Goal: Navigation & Orientation: Find specific page/section

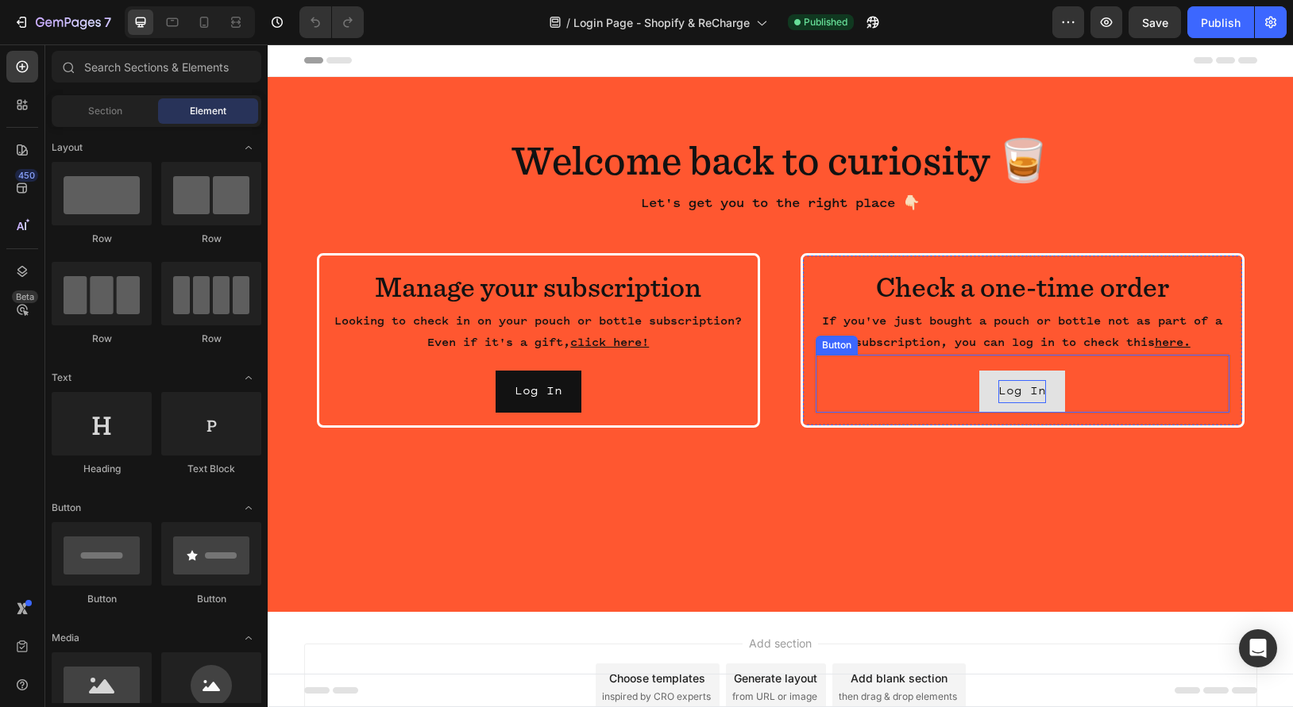
click at [1023, 384] on p "Log In" at bounding box center [1022, 391] width 48 height 23
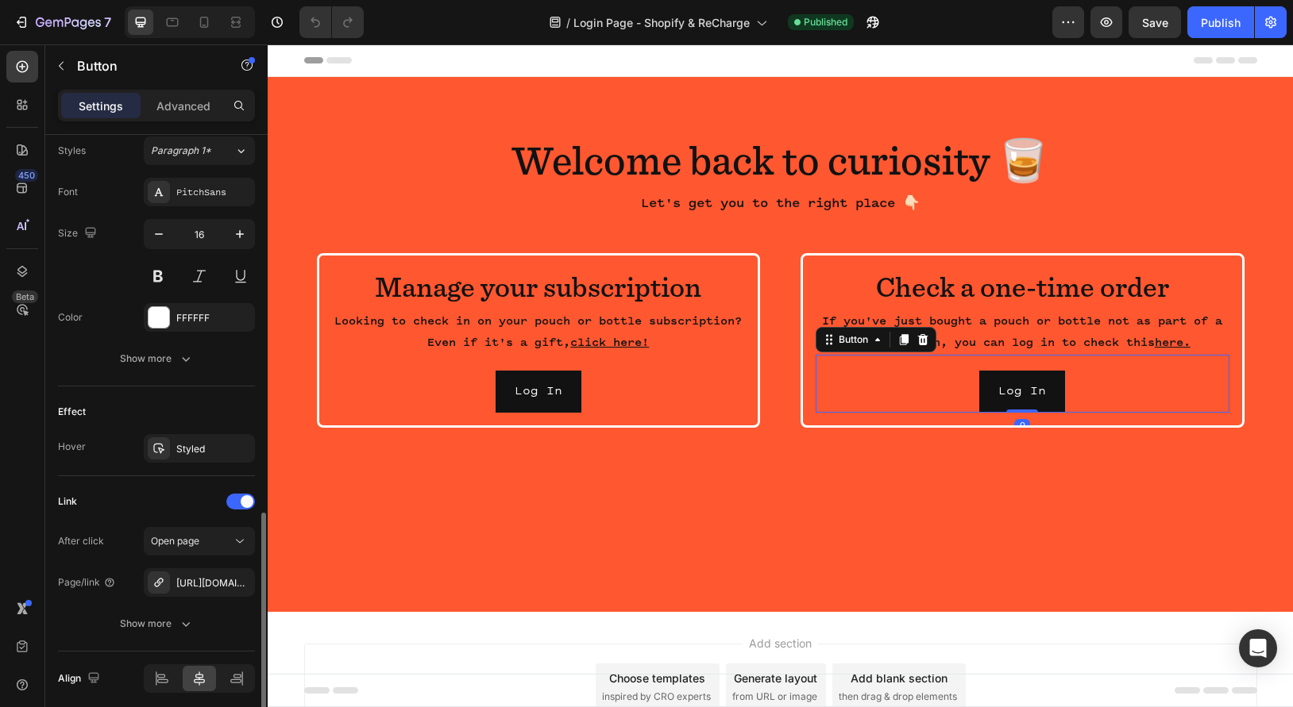
scroll to position [645, 0]
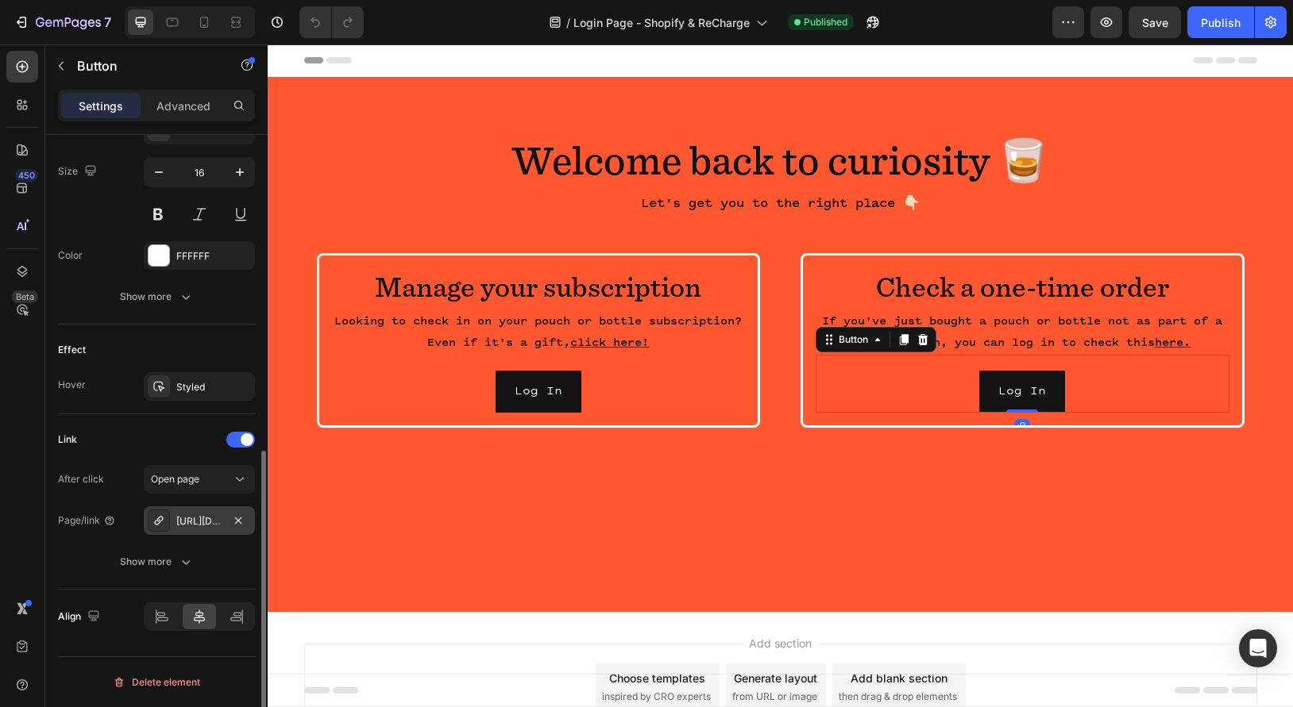
click at [202, 520] on div "[URL][DOMAIN_NAME]" at bounding box center [199, 521] width 46 height 14
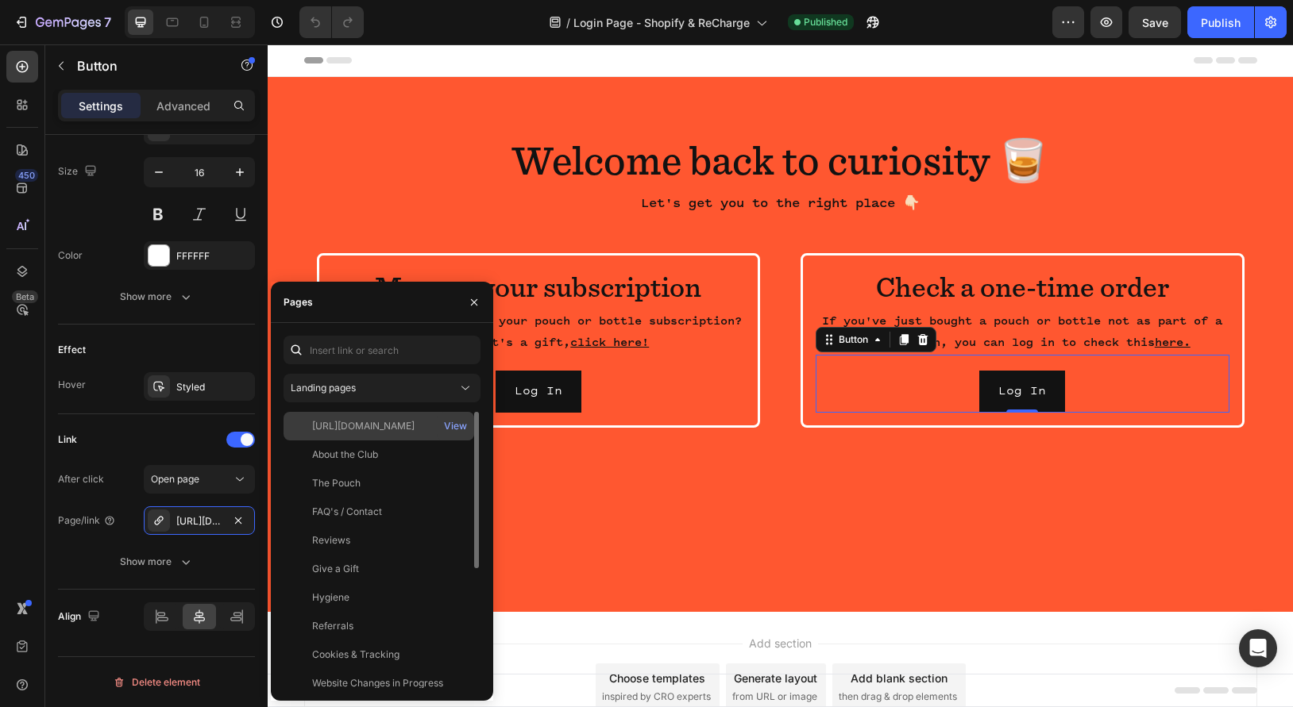
click at [400, 428] on div "[URL][DOMAIN_NAME]" at bounding box center [363, 426] width 102 height 14
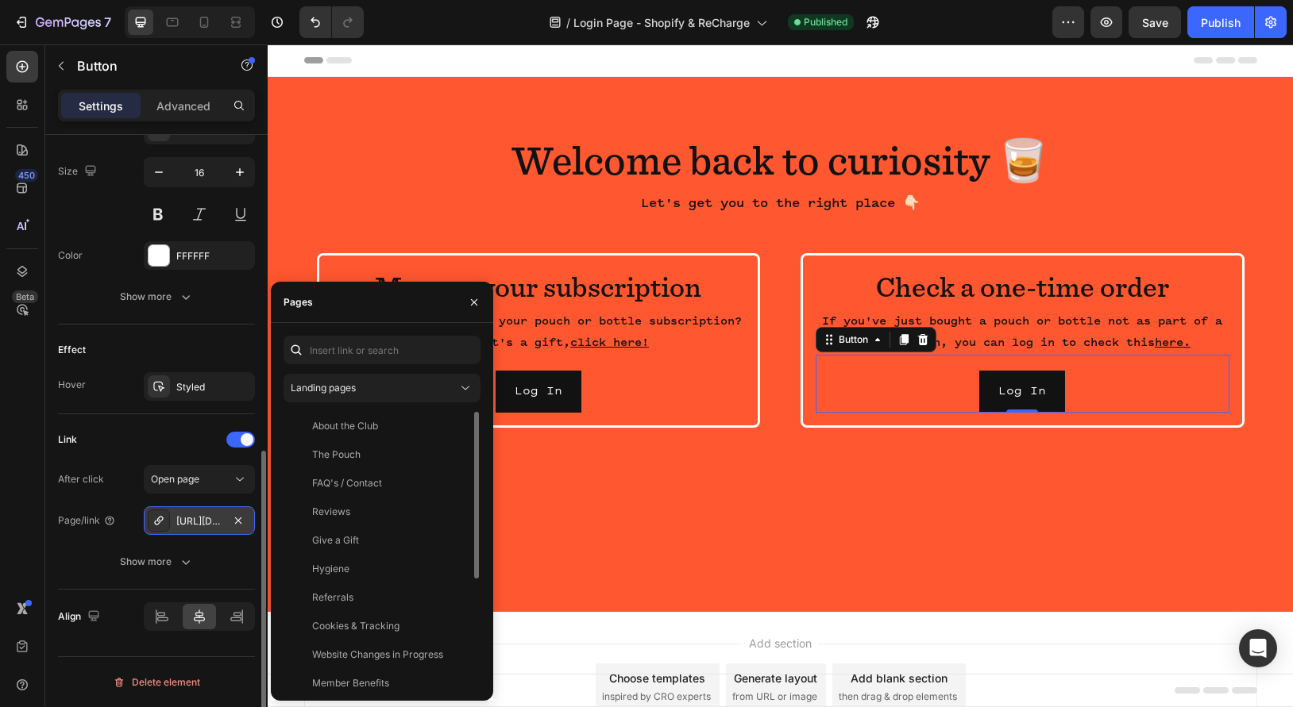
click at [183, 526] on div "[URL][DOMAIN_NAME]" at bounding box center [199, 521] width 46 height 14
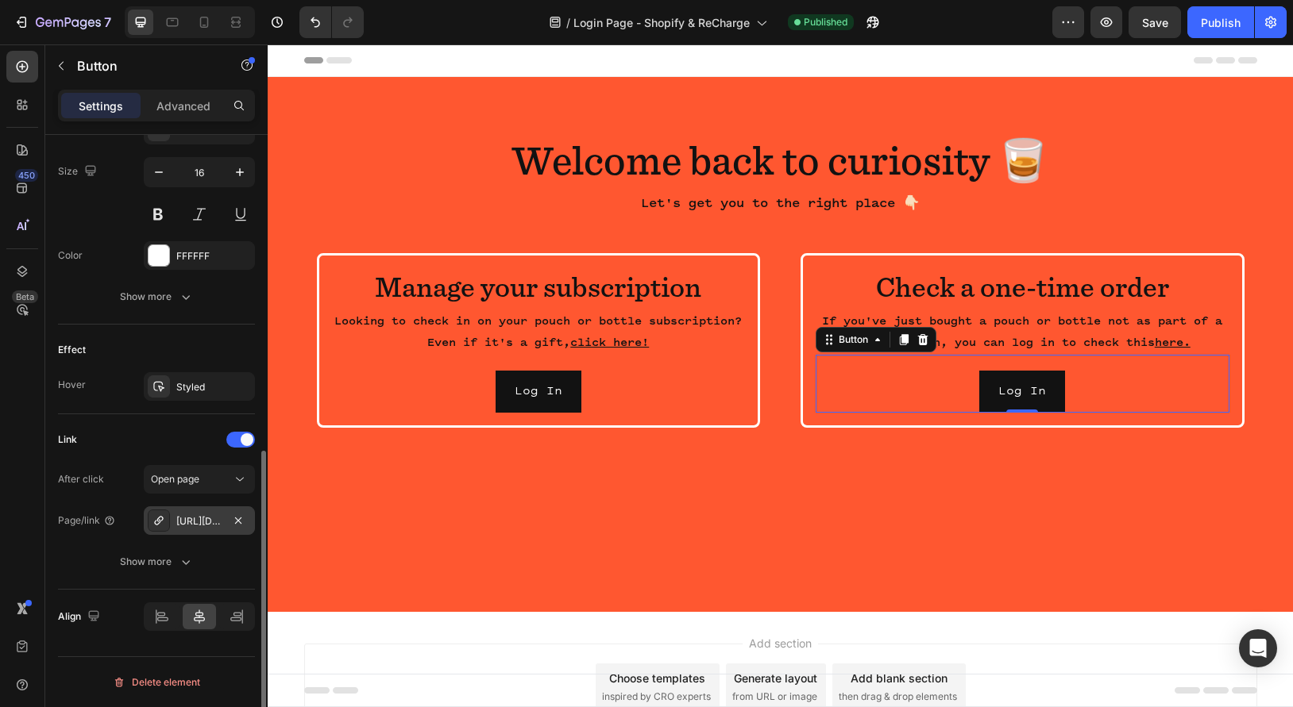
click at [189, 523] on div "[URL][DOMAIN_NAME]" at bounding box center [199, 521] width 46 height 14
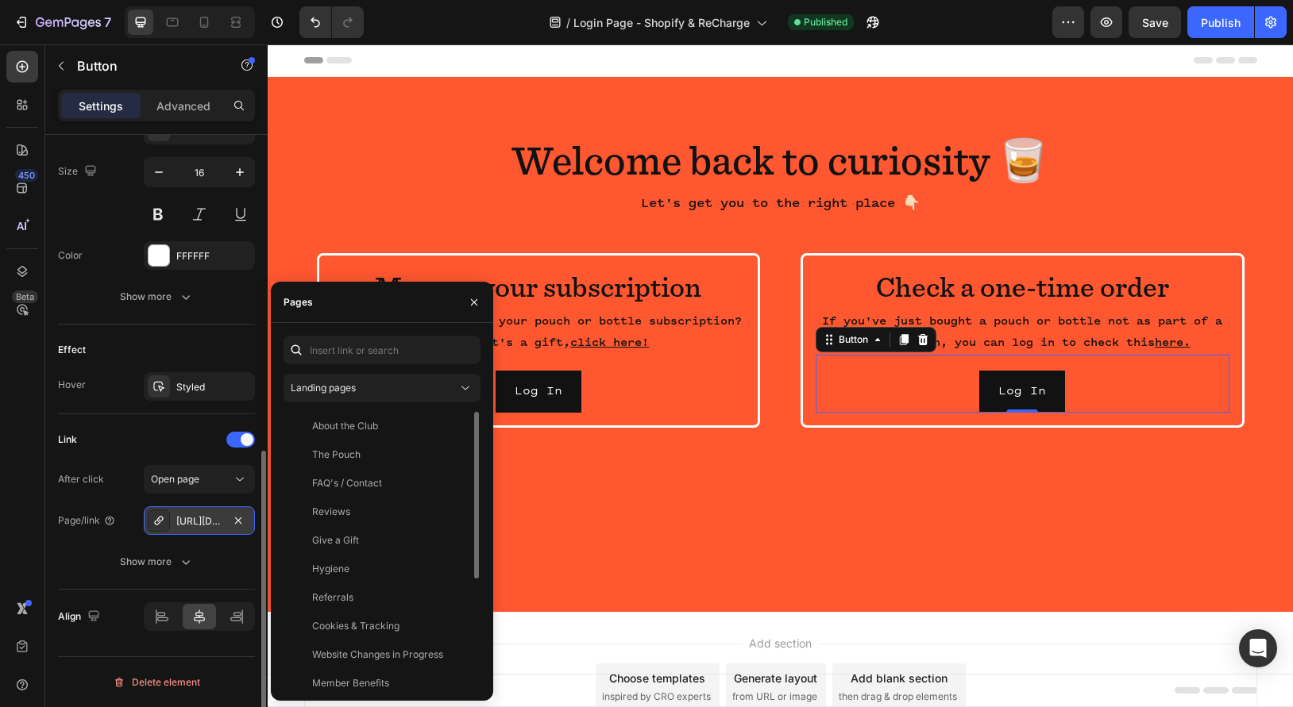
click at [189, 523] on div "[URL][DOMAIN_NAME]" at bounding box center [199, 521] width 46 height 14
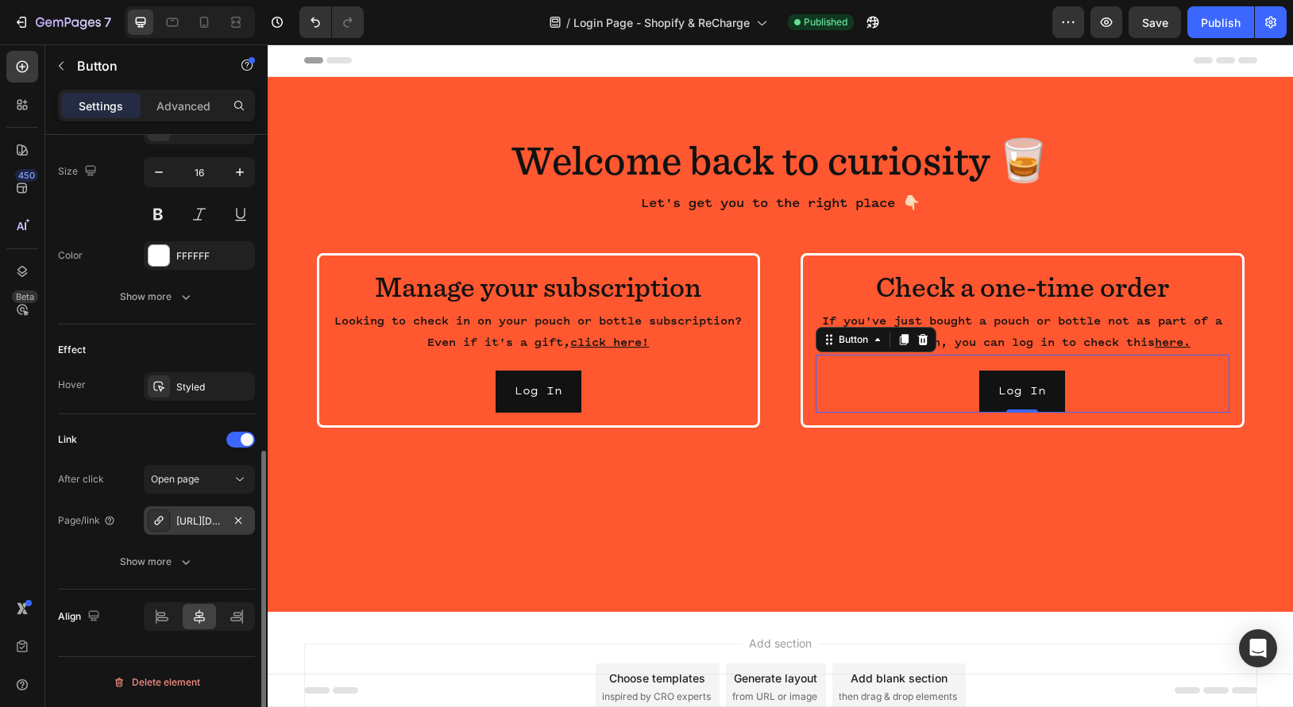
click at [189, 523] on div "[URL][DOMAIN_NAME]" at bounding box center [199, 521] width 46 height 14
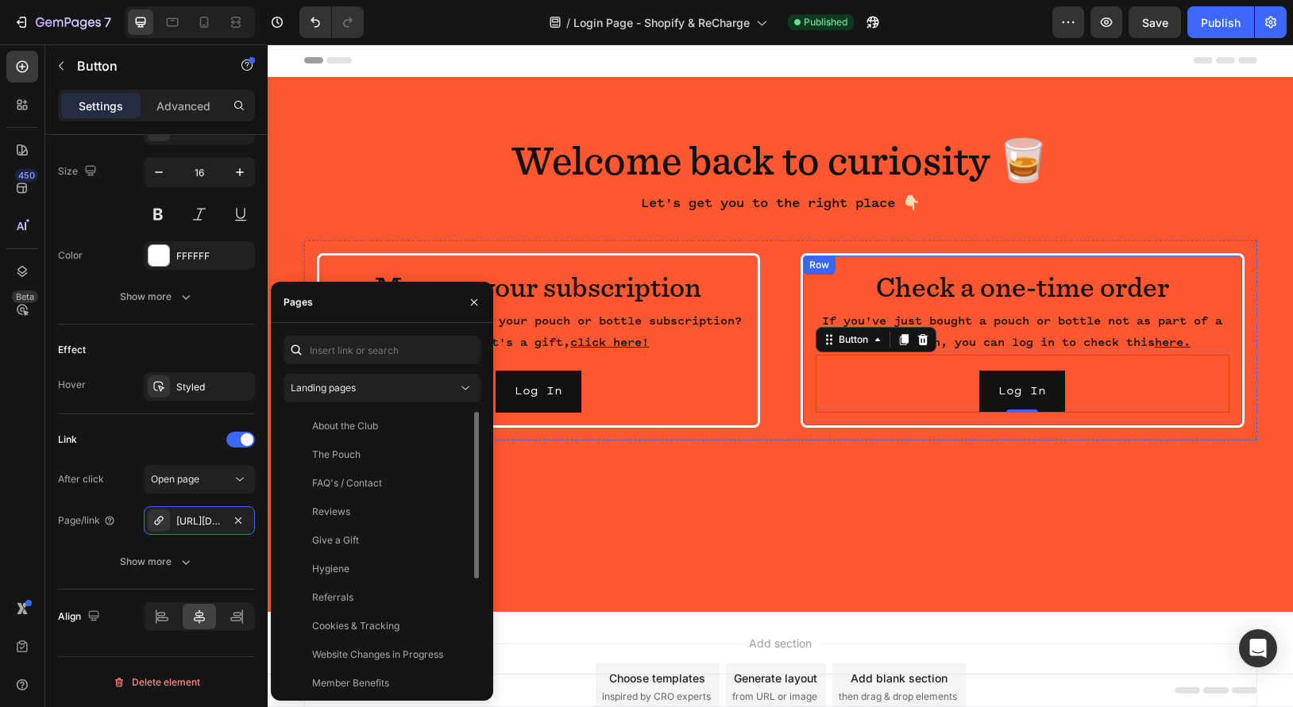
click at [1199, 343] on p "If you've just bought a pouch or bottle not as part of a subscription, you can …" at bounding box center [1022, 331] width 410 height 43
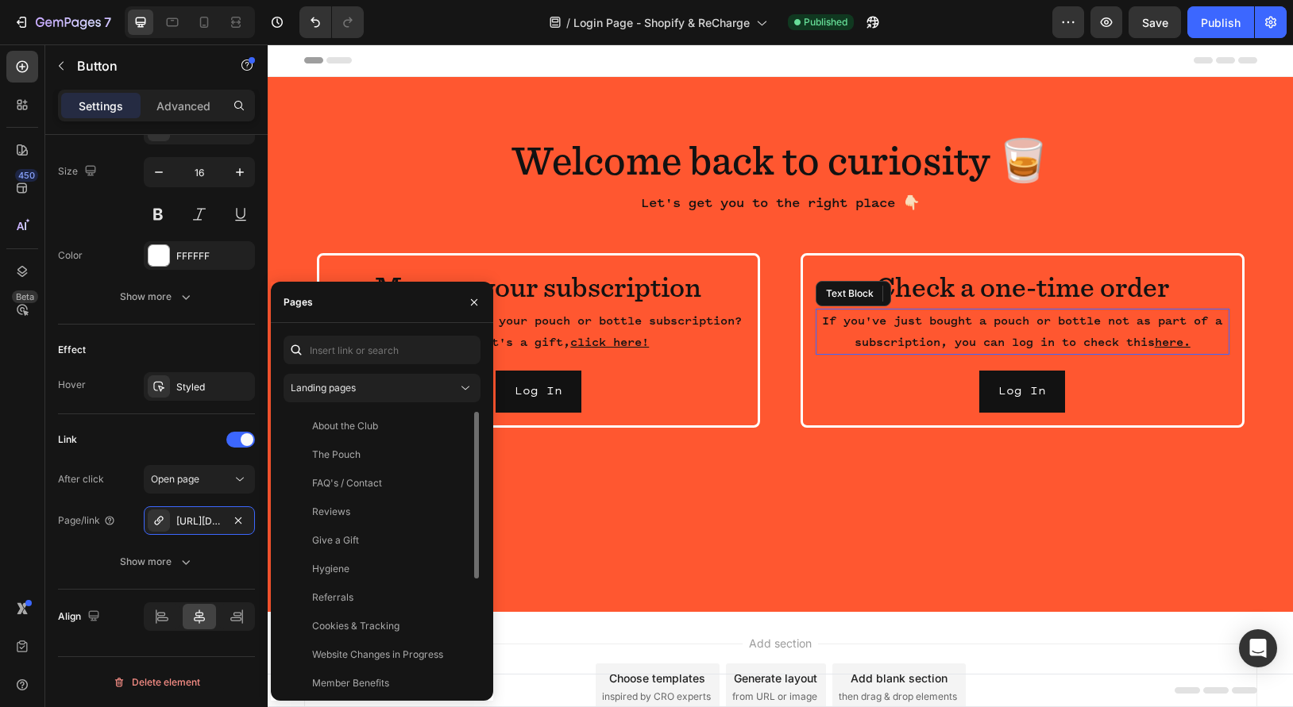
scroll to position [0, 0]
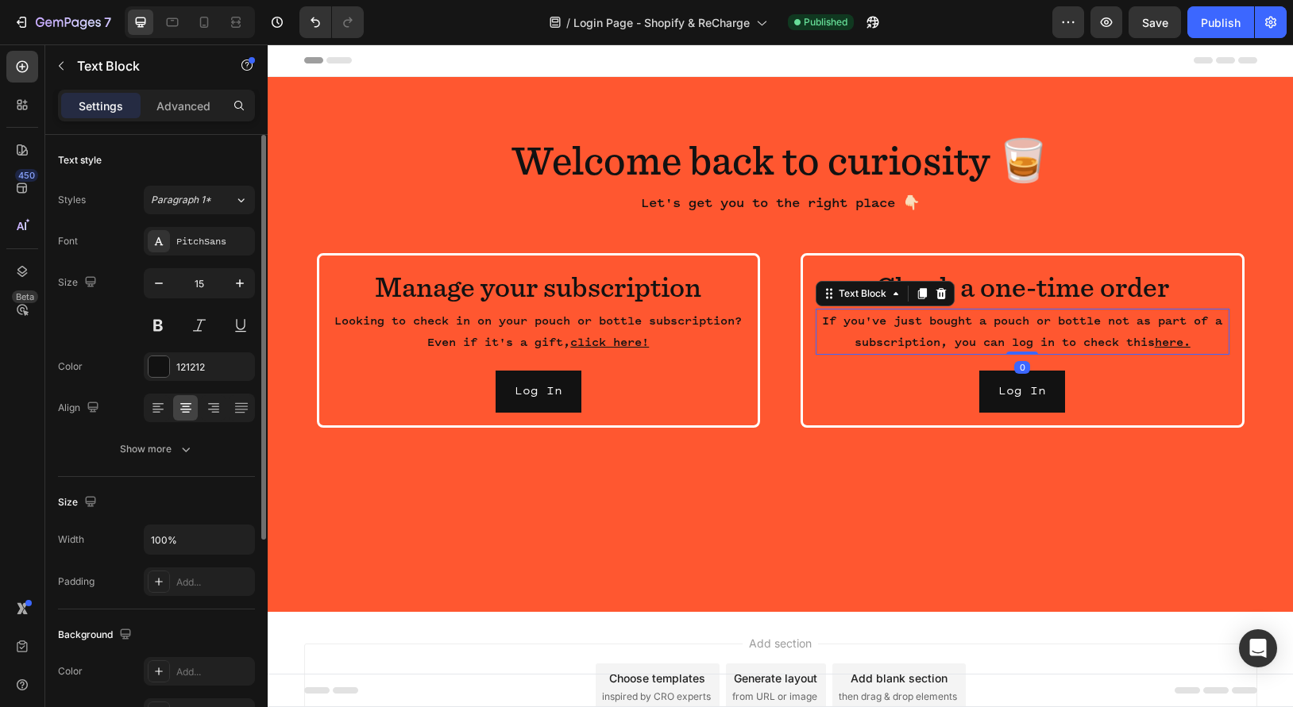
click at [1175, 339] on u "here." at bounding box center [1172, 342] width 36 height 13
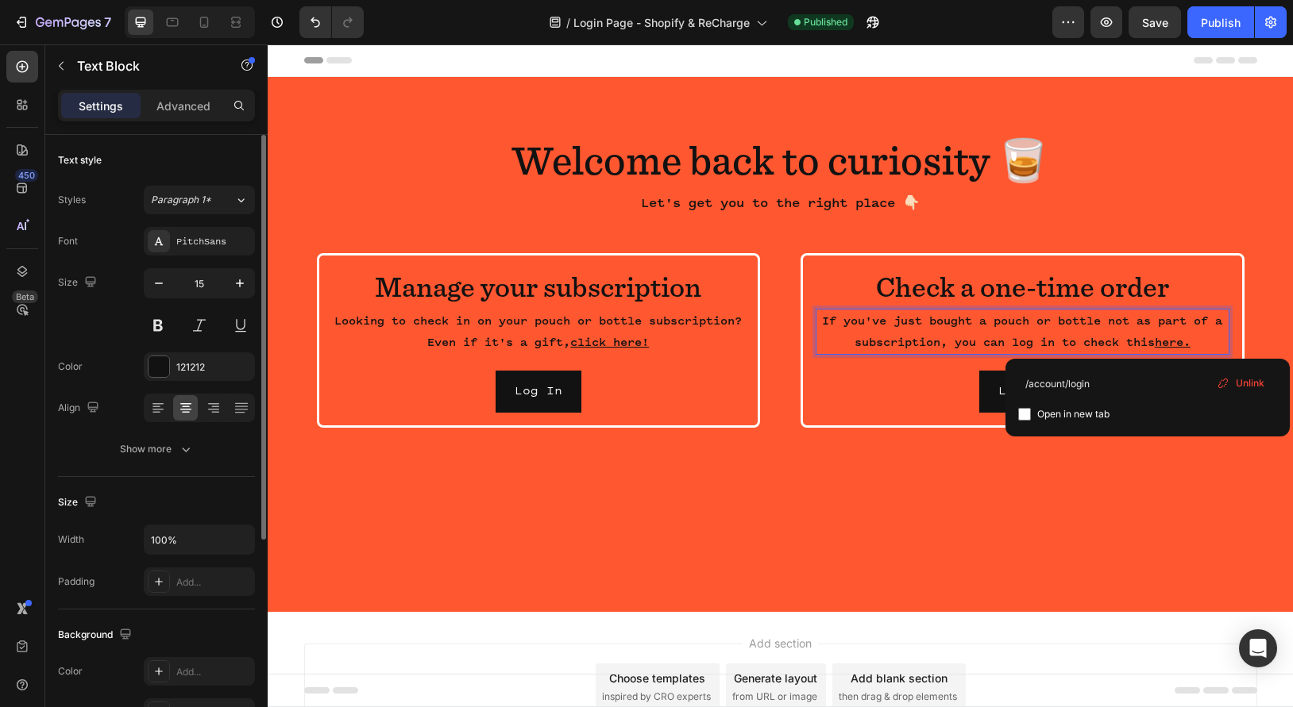
click at [1176, 342] on u "here." at bounding box center [1172, 342] width 36 height 13
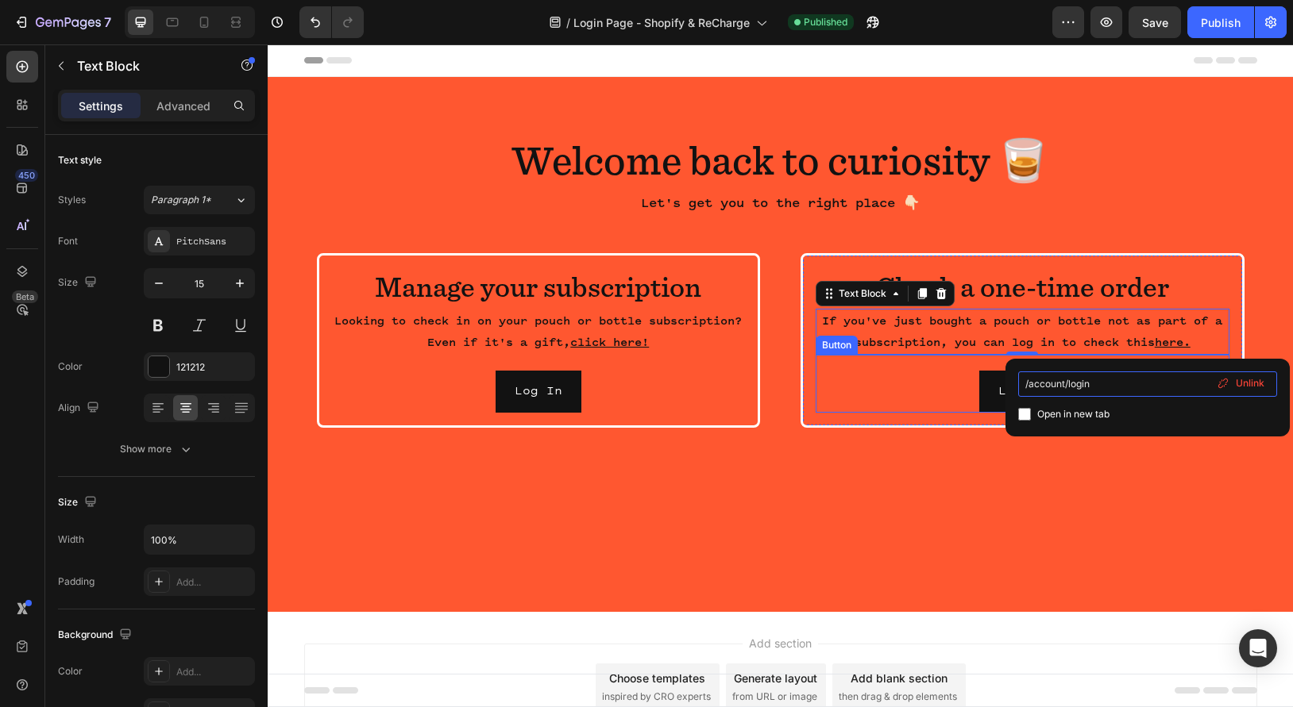
drag, startPoint x: 1370, startPoint y: 431, endPoint x: 884, endPoint y: 387, distance: 487.9
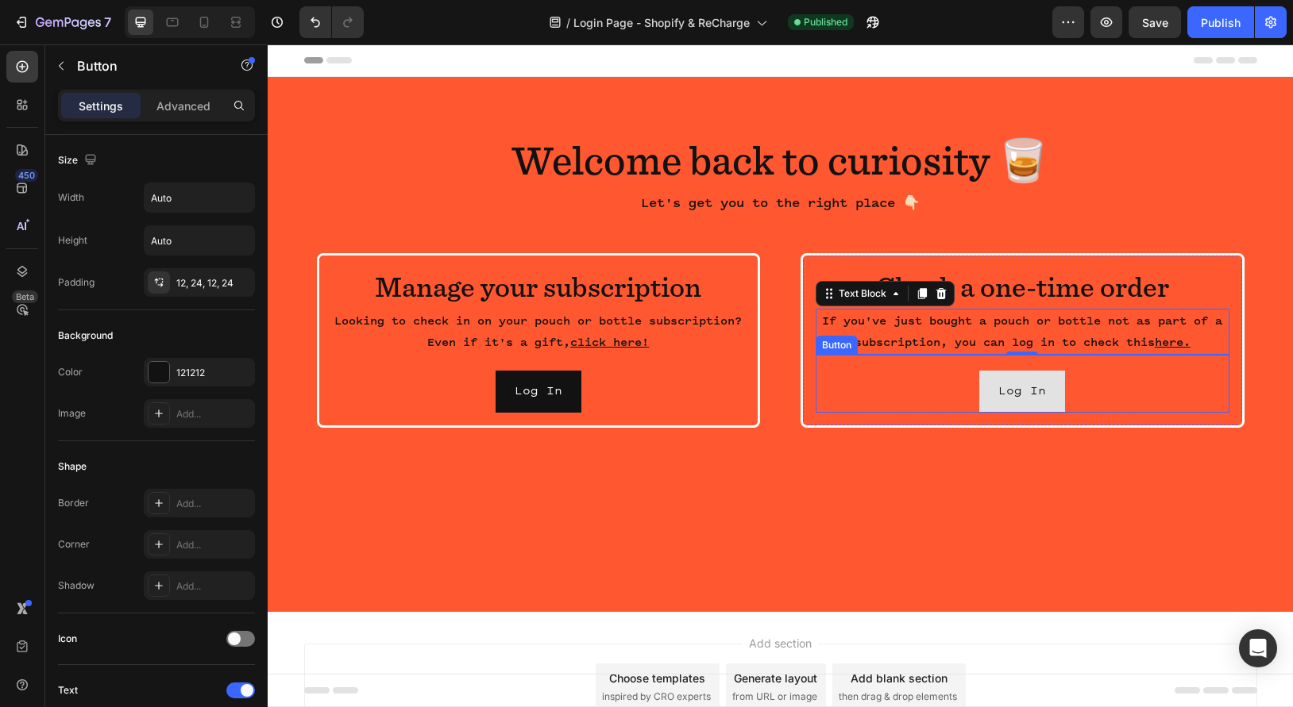
click at [986, 395] on link "Log In" at bounding box center [1022, 392] width 86 height 42
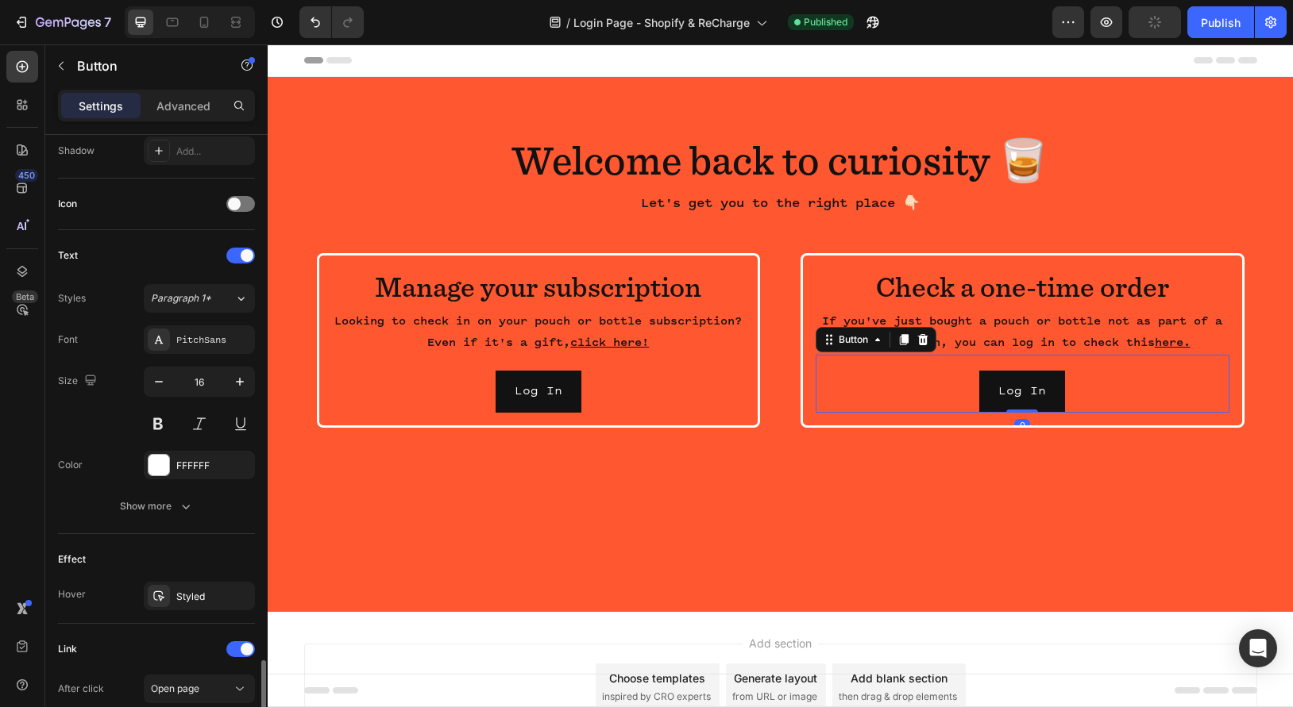
scroll to position [645, 0]
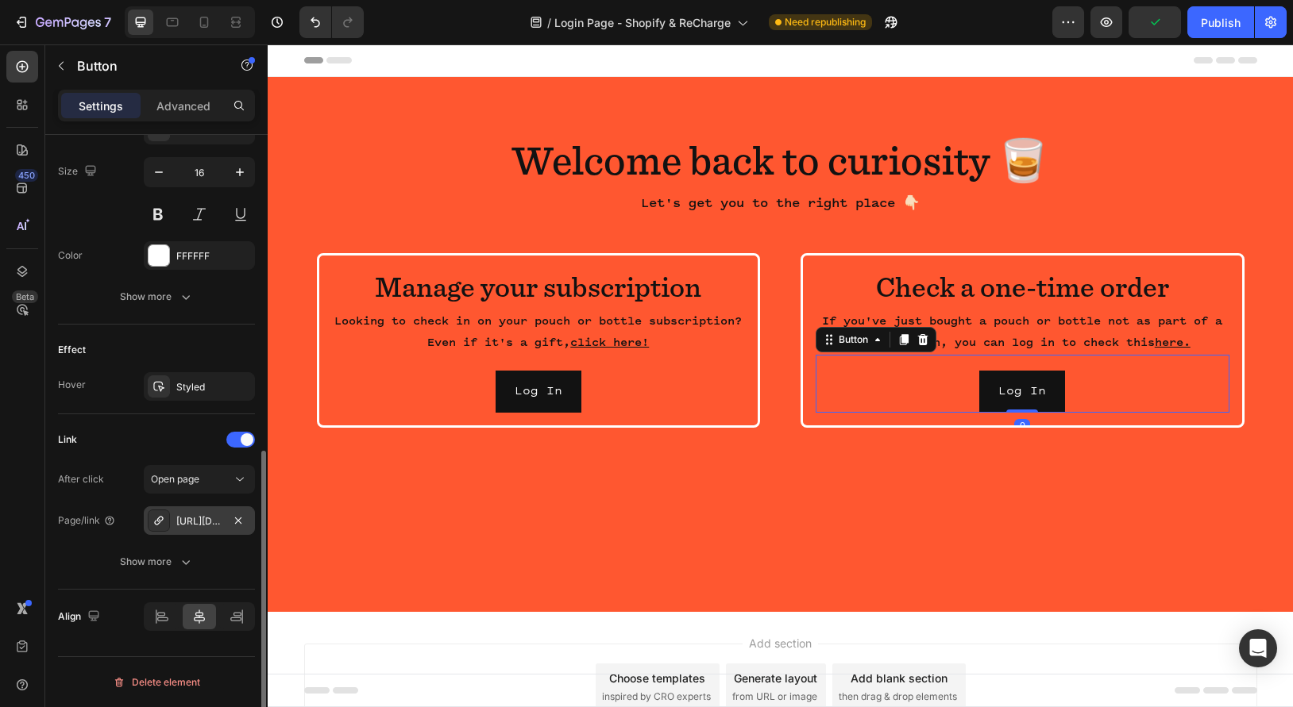
click at [193, 525] on div "[URL][DOMAIN_NAME]" at bounding box center [199, 521] width 46 height 14
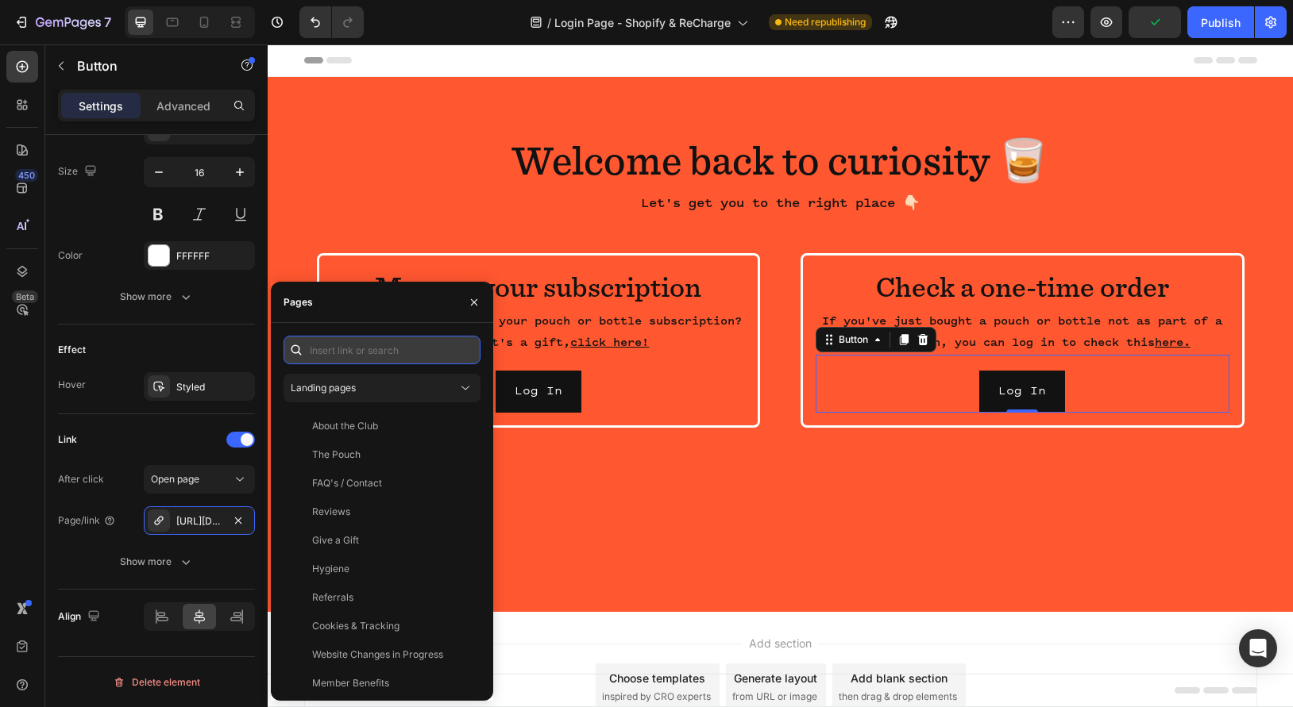
click at [382, 352] on input "text" at bounding box center [381, 350] width 197 height 29
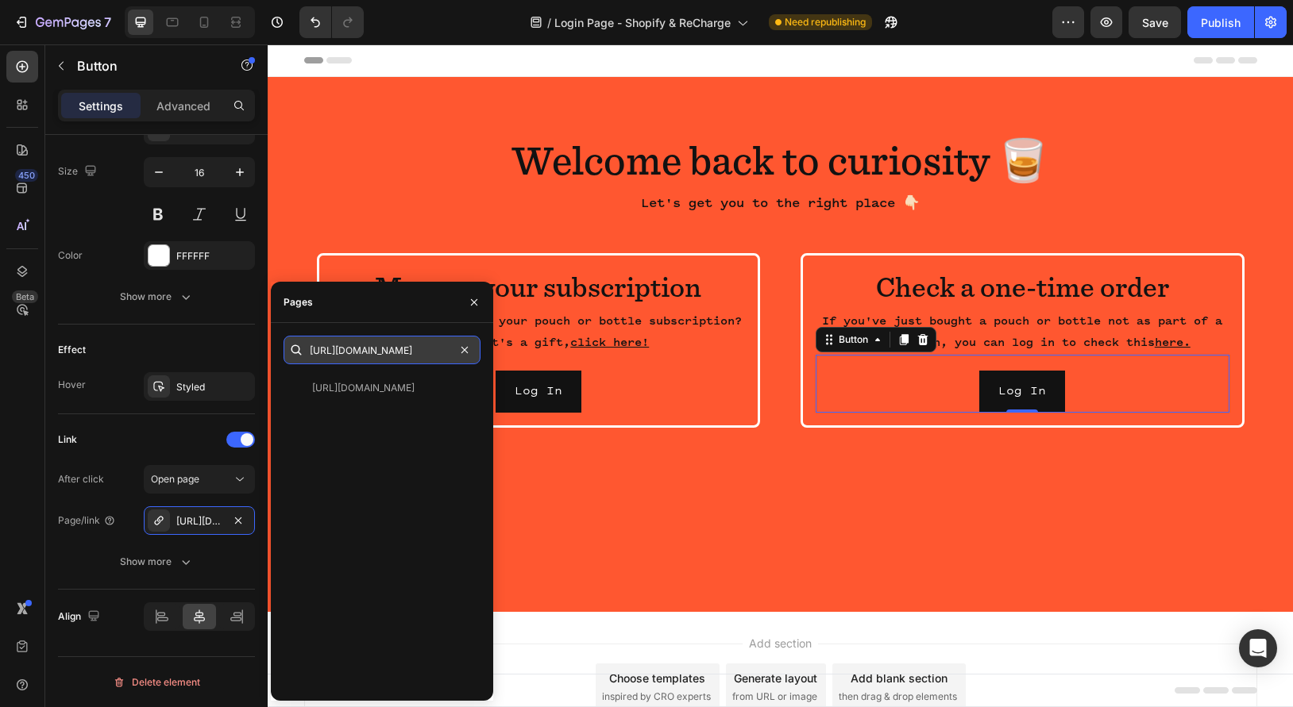
paste input "/account/login"
type input "[URL][DOMAIN_NAME]"
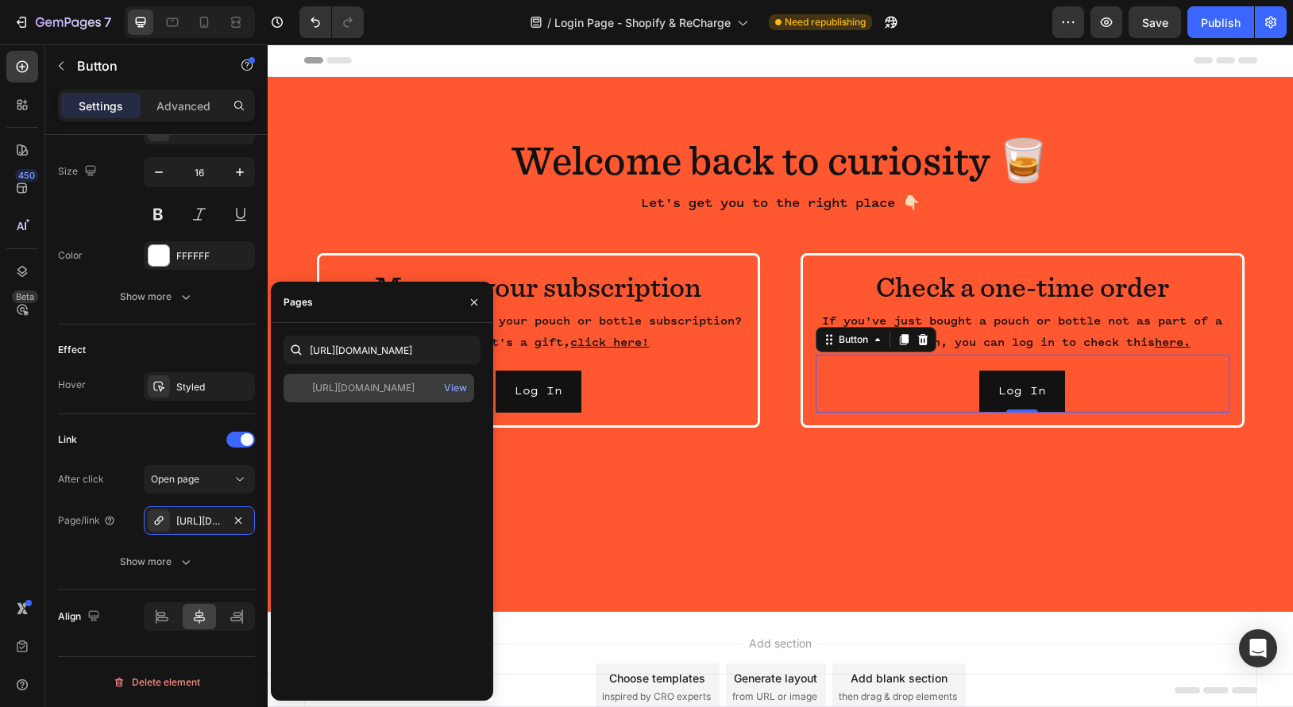
click at [378, 387] on div "[URL][DOMAIN_NAME]" at bounding box center [363, 388] width 102 height 14
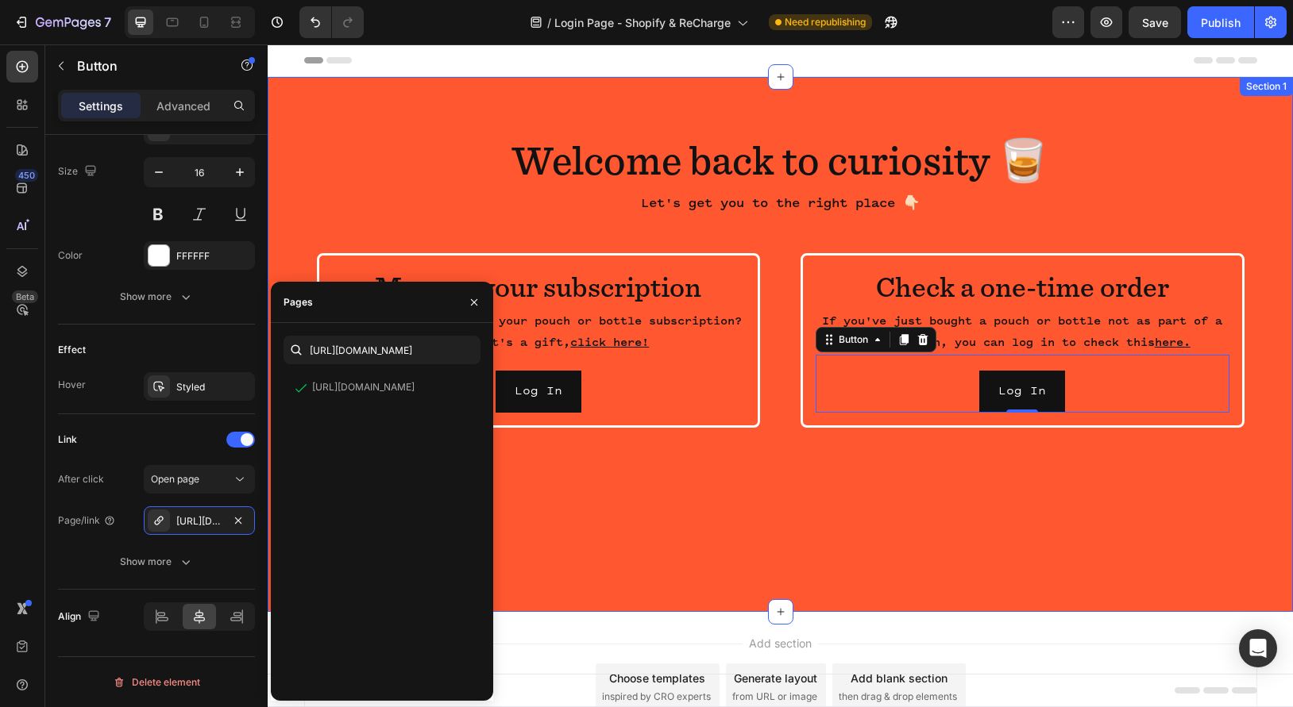
click at [639, 518] on div "Welcome back to curiosity 🥃 Heading Let's get you to the right place 👇🏻 Text Bl…" at bounding box center [780, 344] width 1025 height 535
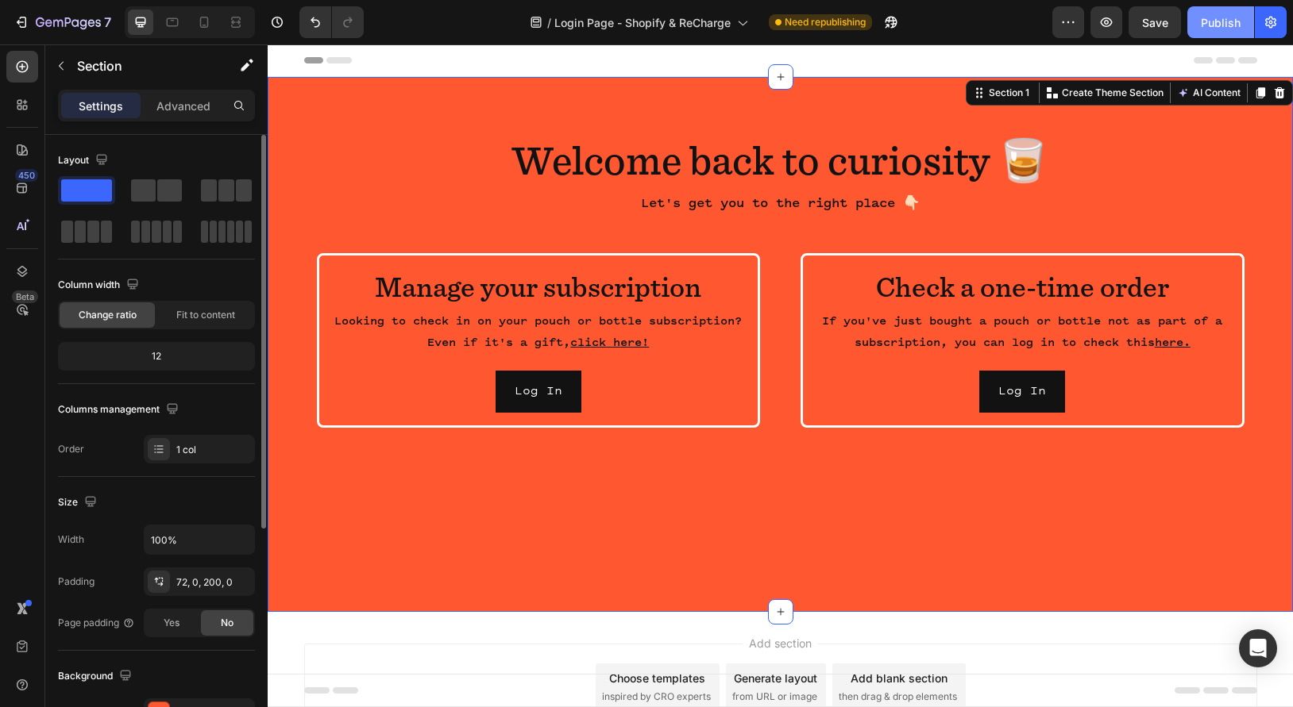
click at [1216, 20] on div "Publish" at bounding box center [1220, 22] width 40 height 17
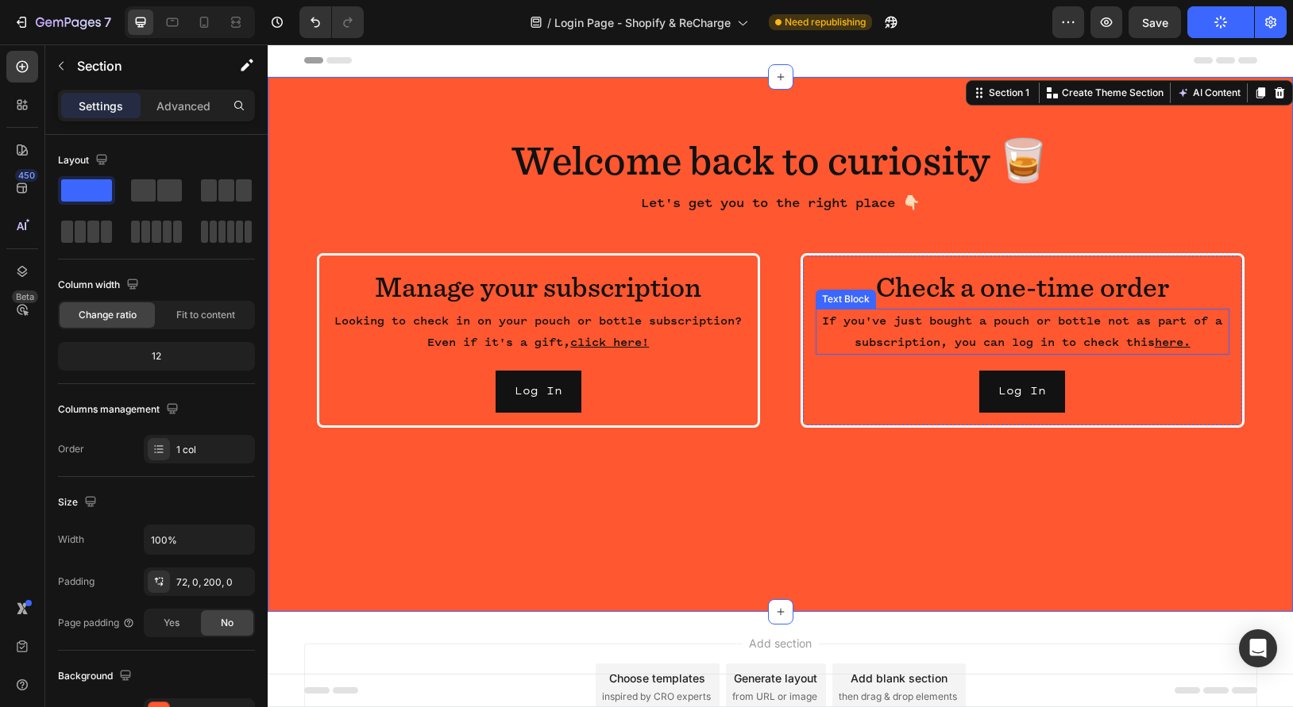
click at [1165, 318] on p "If you've just bought a pouch or bottle not as part of a subscription, you can …" at bounding box center [1022, 331] width 410 height 43
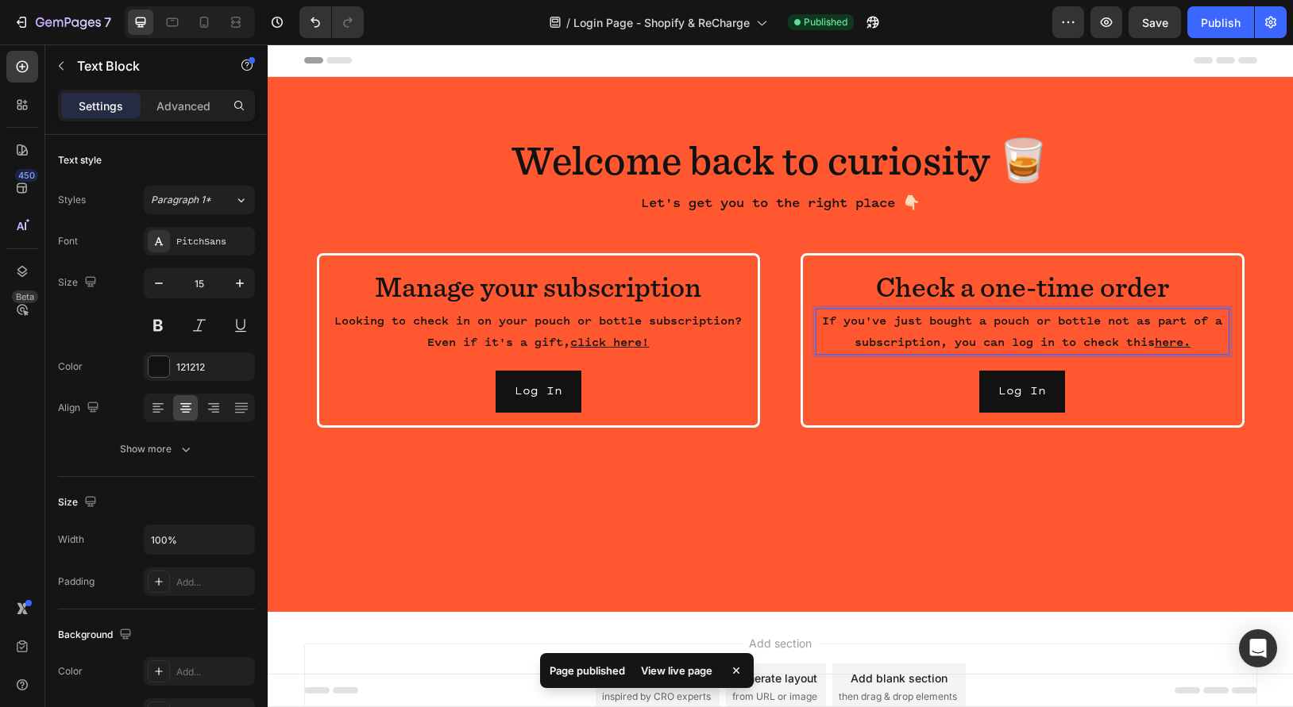
click at [1150, 322] on p "If you've just bought a pouch or bottle not as part of a subscription, you can …" at bounding box center [1022, 331] width 410 height 43
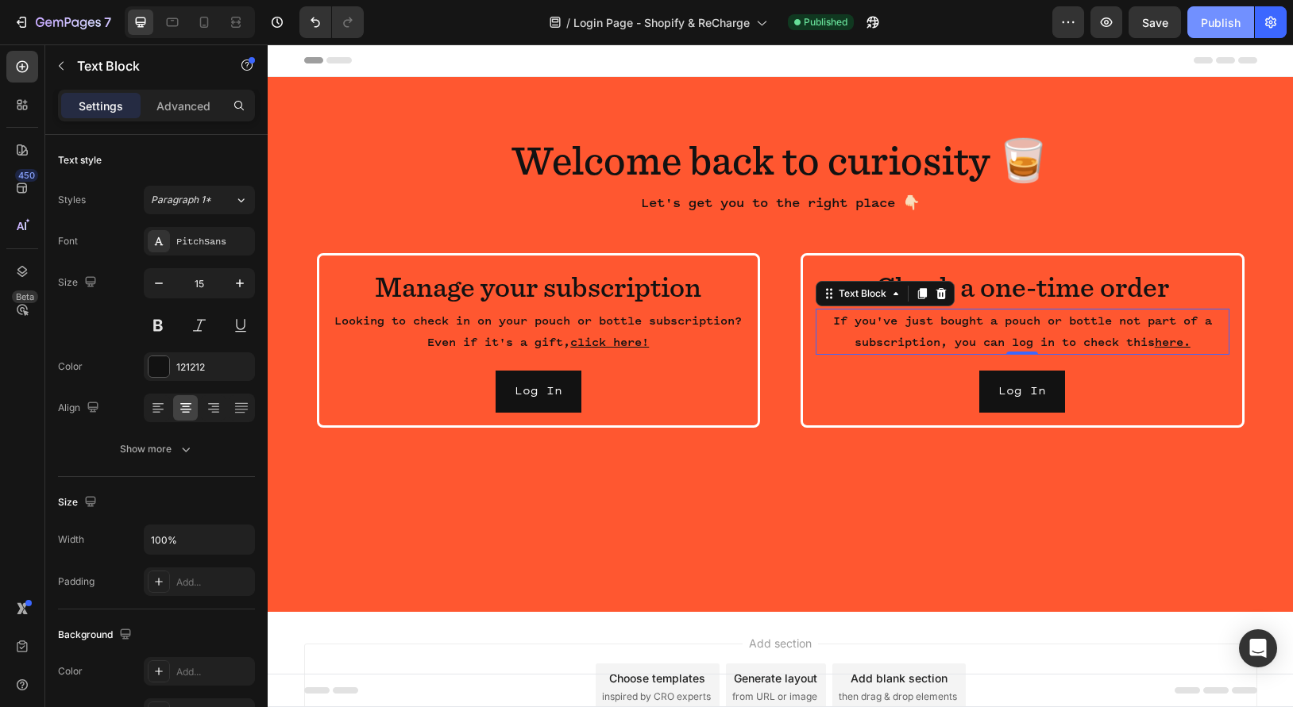
click at [1217, 31] on button "Publish" at bounding box center [1220, 22] width 67 height 32
